Goal: Task Accomplishment & Management: Manage account settings

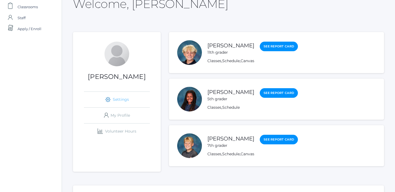
scroll to position [38, 0]
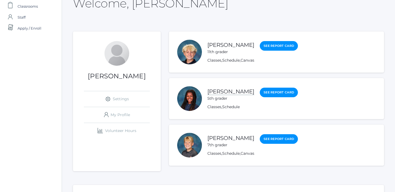
click at [216, 91] on link "[PERSON_NAME]" at bounding box center [230, 91] width 47 height 7
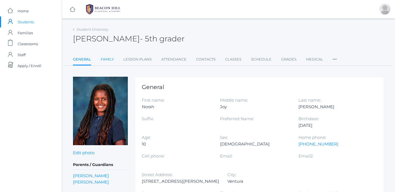
click at [108, 59] on link "Family" at bounding box center [107, 59] width 13 height 11
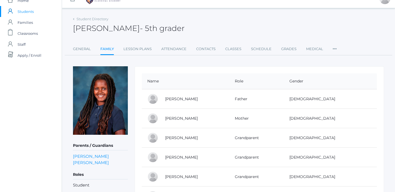
scroll to position [10, 0]
click at [209, 49] on link "Contacts" at bounding box center [205, 49] width 19 height 11
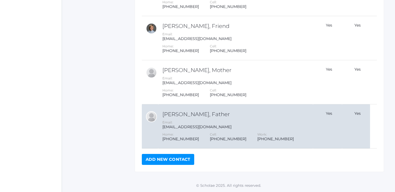
scroll to position [398, 0]
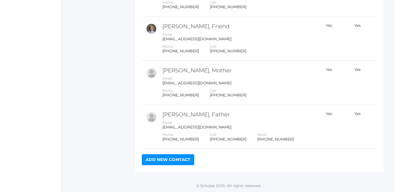
click at [166, 159] on link "Add New Contact" at bounding box center [168, 159] width 52 height 11
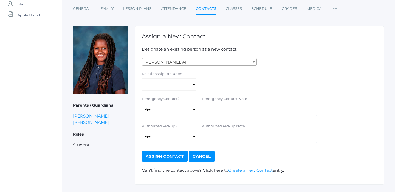
scroll to position [50, 0]
click at [253, 62] on b at bounding box center [254, 62] width 2 height 1
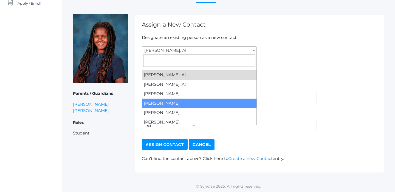
scroll to position [62, 0]
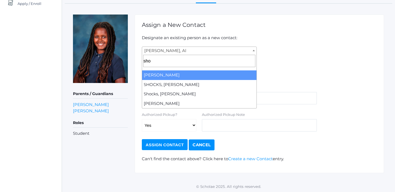
type input "shoc"
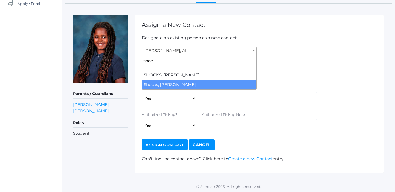
select select "3416"
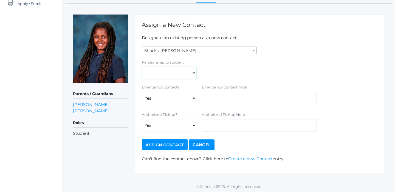
select select "Friend"
select select "false"
click at [169, 142] on input "Assign Contact" at bounding box center [165, 144] width 46 height 11
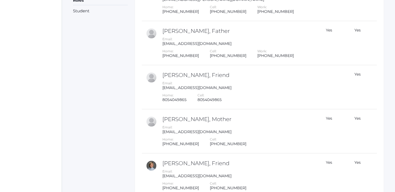
scroll to position [198, 0]
